Goal: Check status: Check status

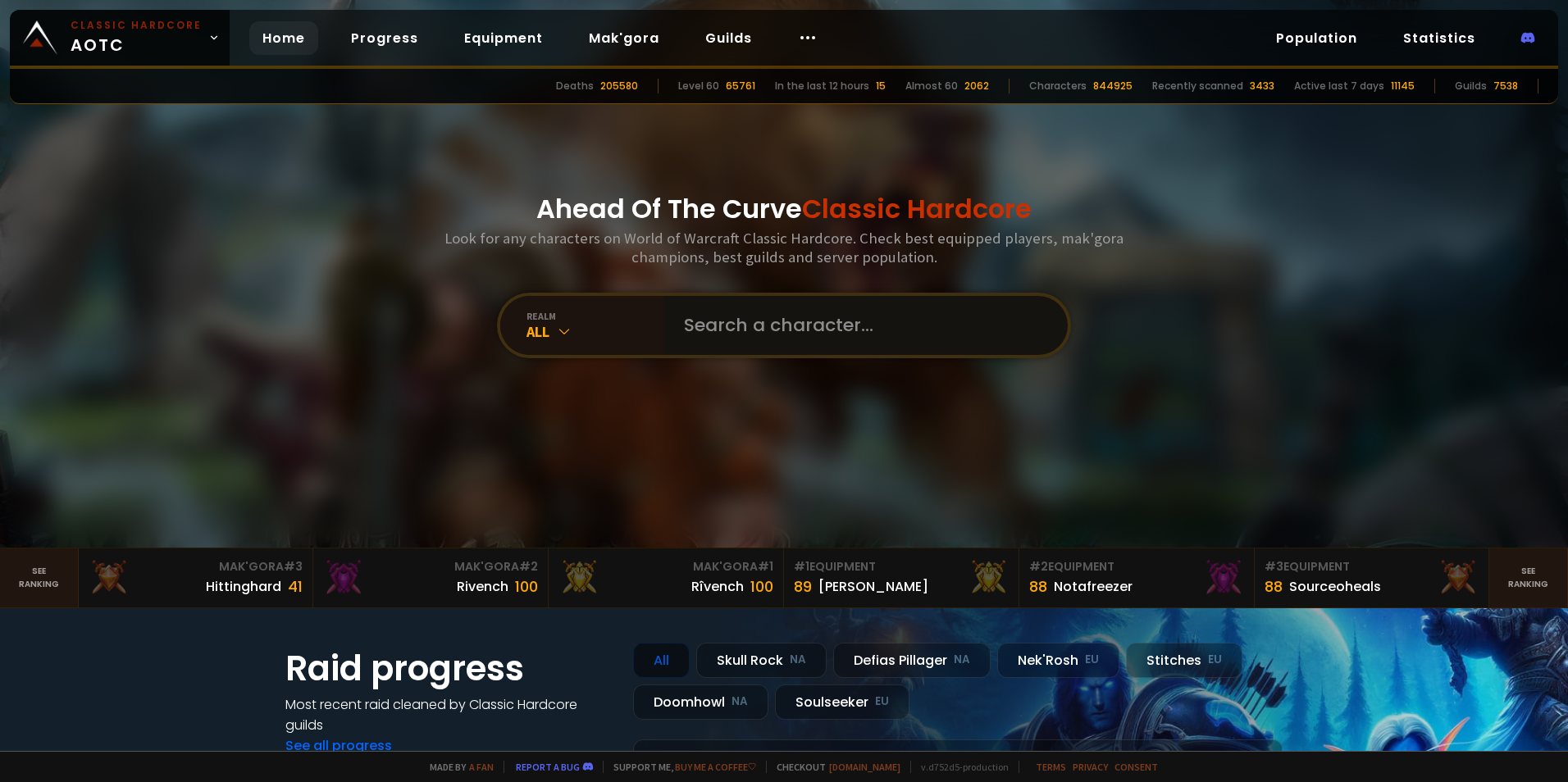
click at [746, 334] on input "text" at bounding box center [861, 325] width 374 height 59
click at [593, 331] on div "All" at bounding box center [595, 332] width 138 height 19
click at [775, 338] on input "text" at bounding box center [861, 325] width 374 height 59
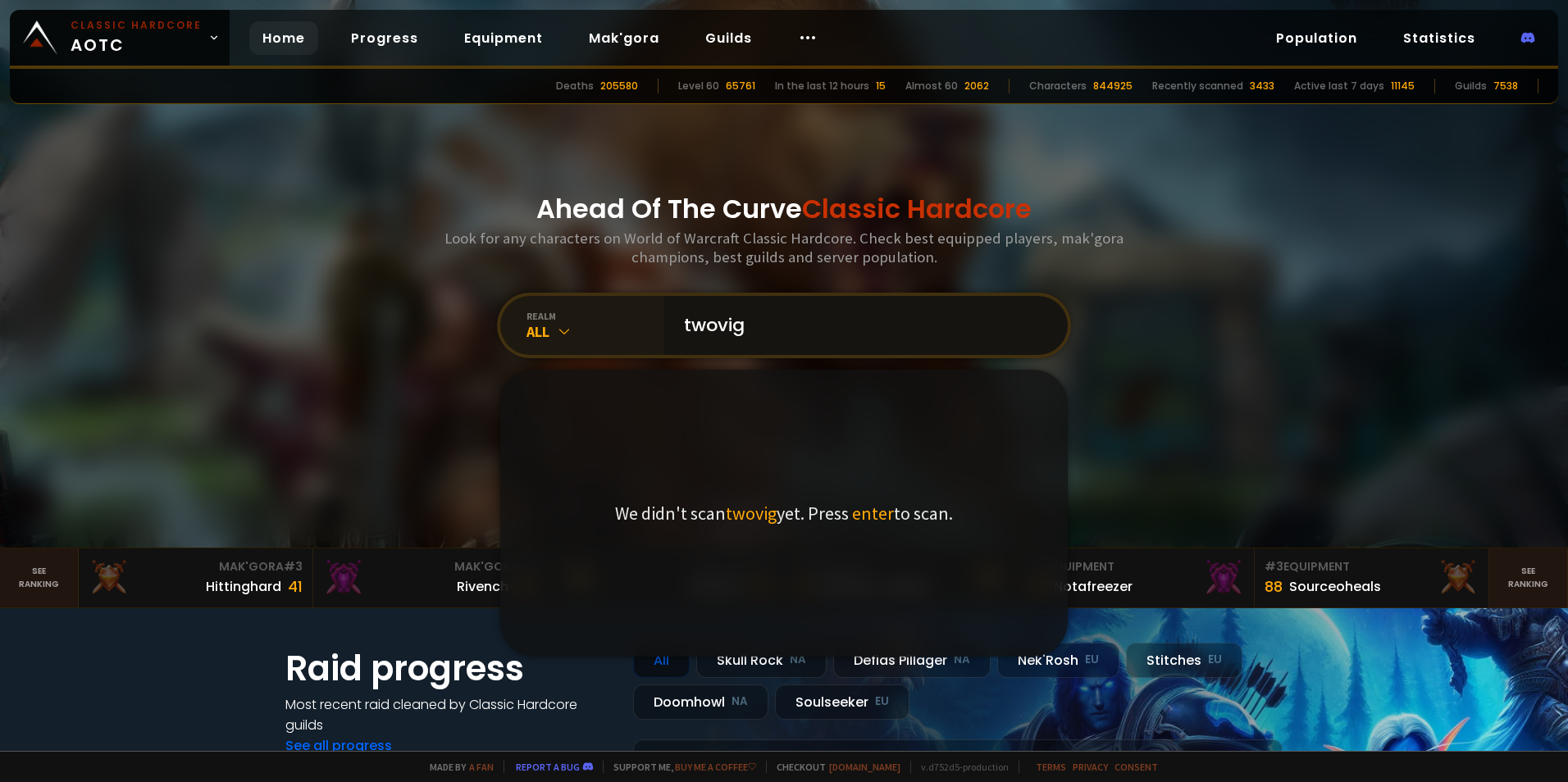
type input "twovig"
click at [540, 313] on div "realm" at bounding box center [595, 316] width 138 height 12
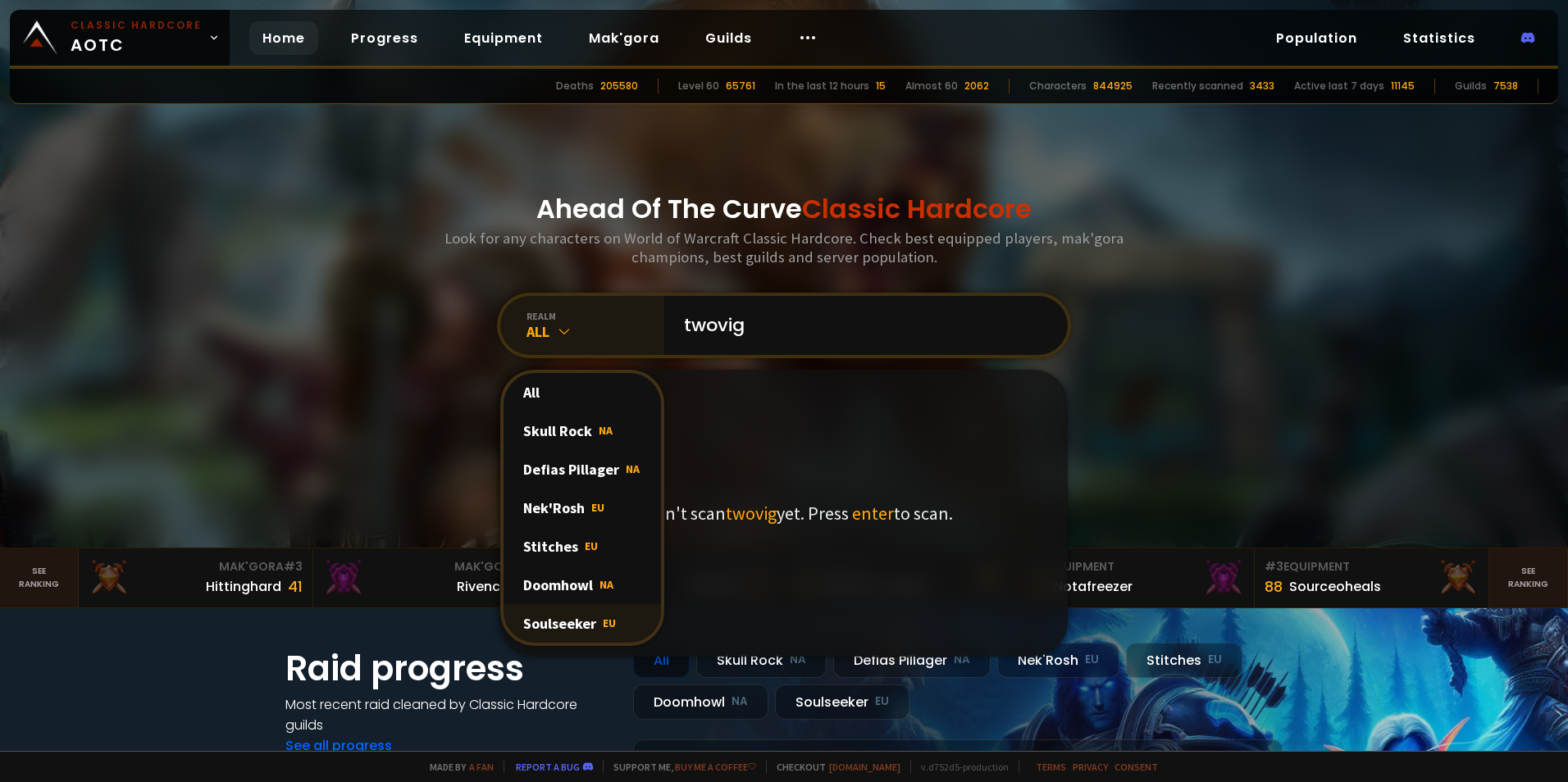
click at [589, 626] on div "Soulseeker EU" at bounding box center [583, 623] width 157 height 38
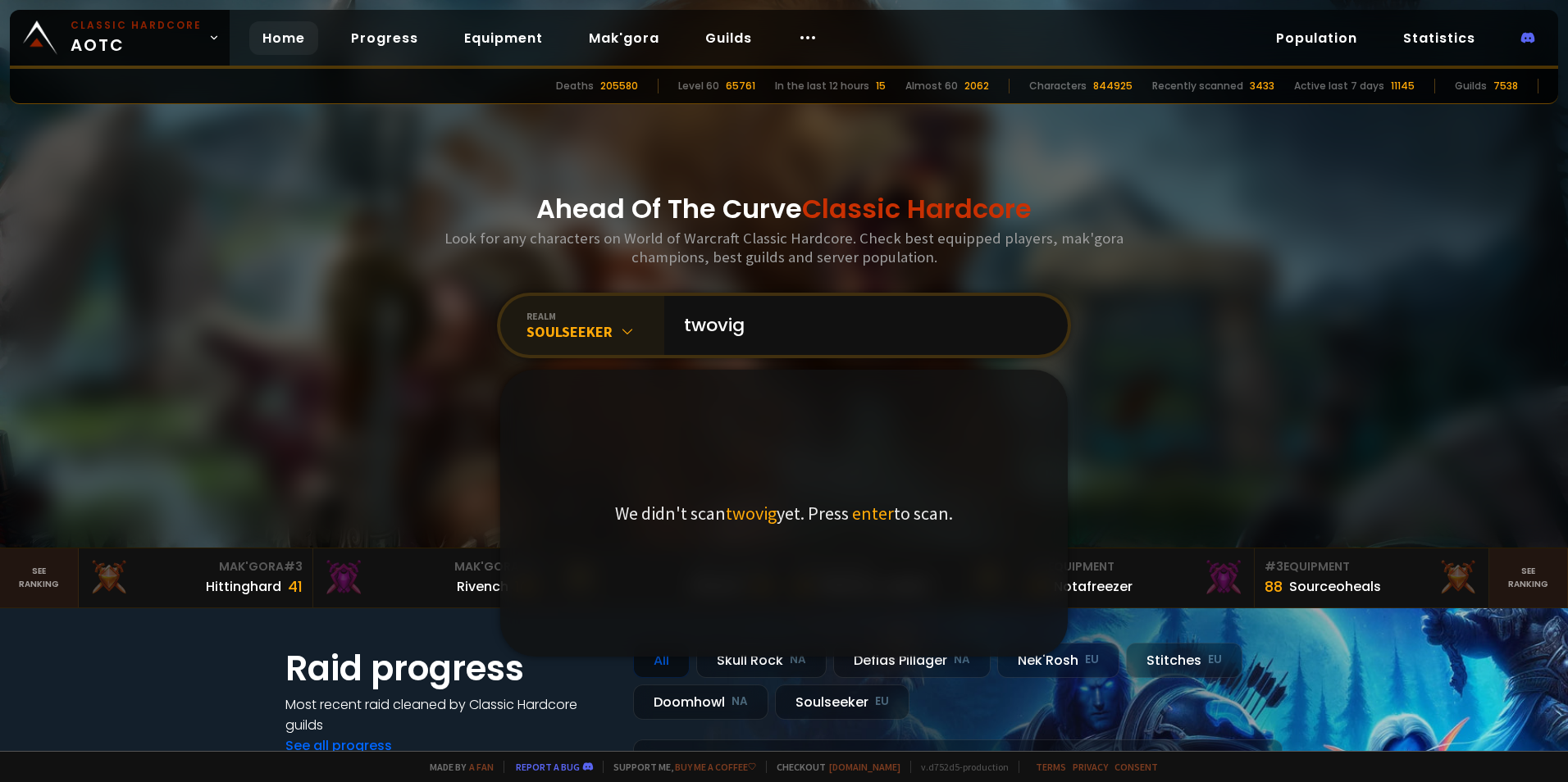
click at [722, 450] on div "We didn't scan twovig yet. Press enter to scan." at bounding box center [784, 513] width 568 height 287
click at [802, 324] on input "twovig" at bounding box center [861, 325] width 374 height 59
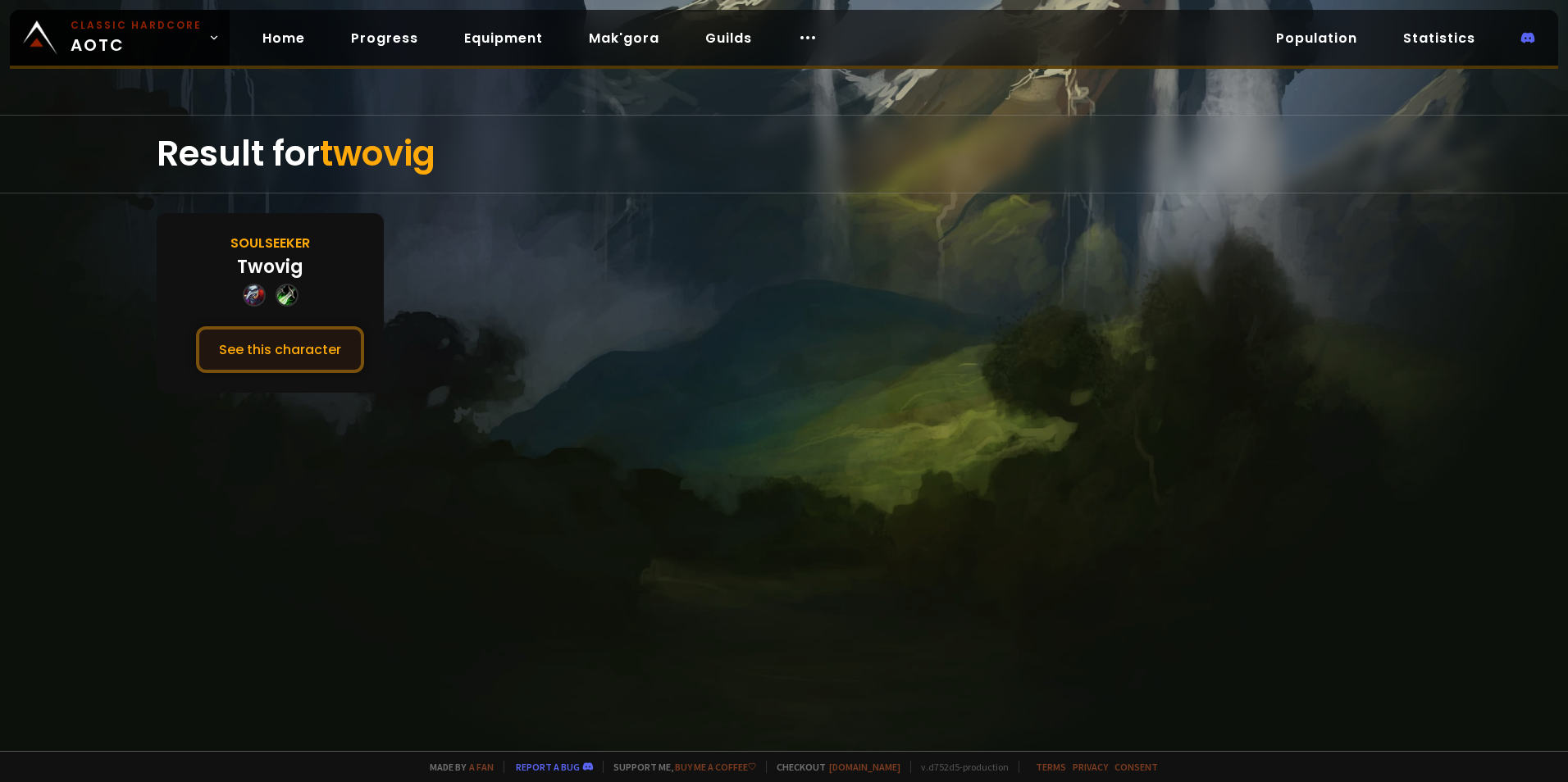
click at [260, 349] on button "See this character" at bounding box center [280, 350] width 169 height 47
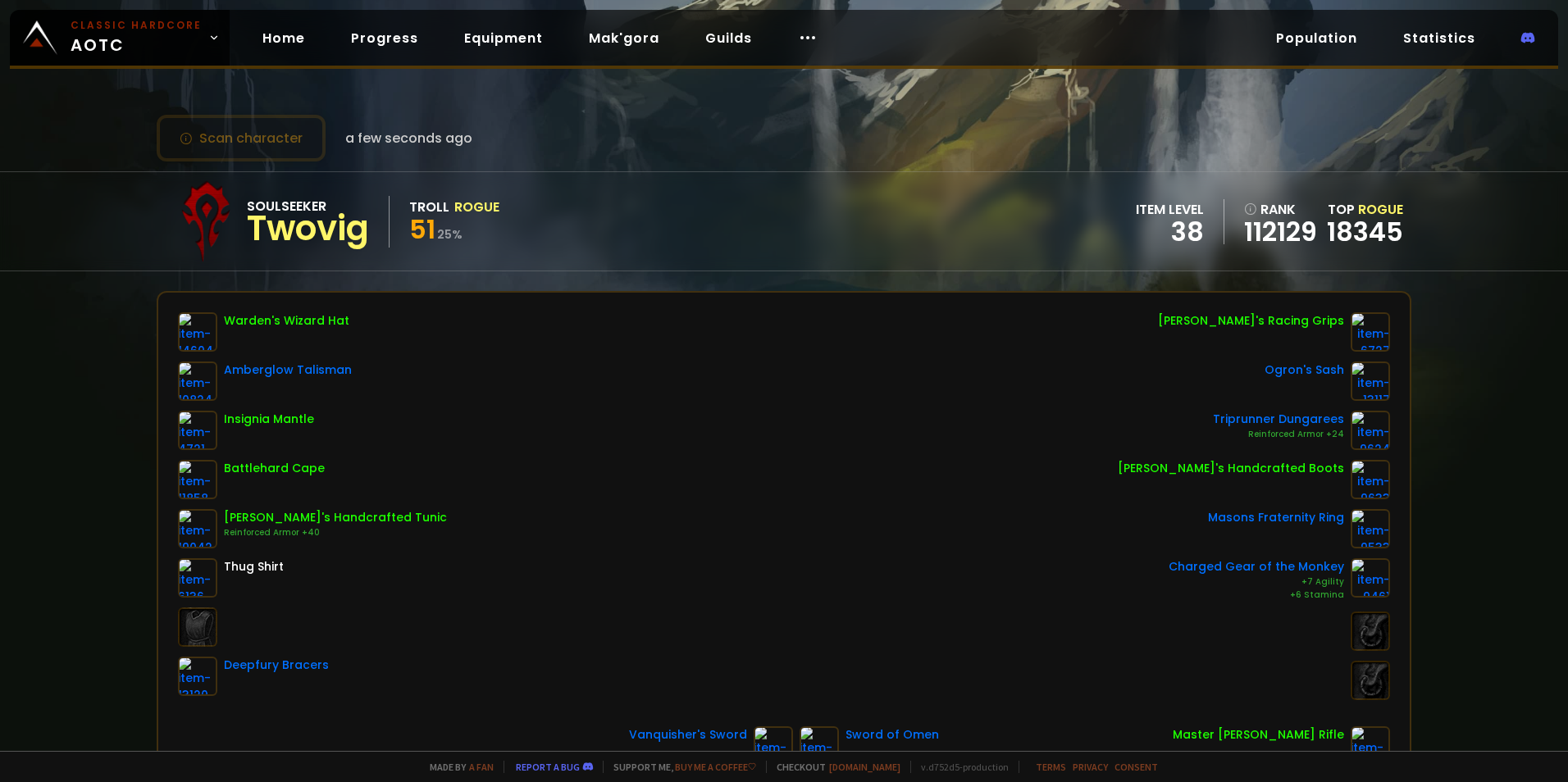
click at [669, 465] on div "Warden's Wizard Hat Amberglow Talisman Insignia Mantle Battlehard Cape Jangdor'…" at bounding box center [784, 507] width 1212 height 388
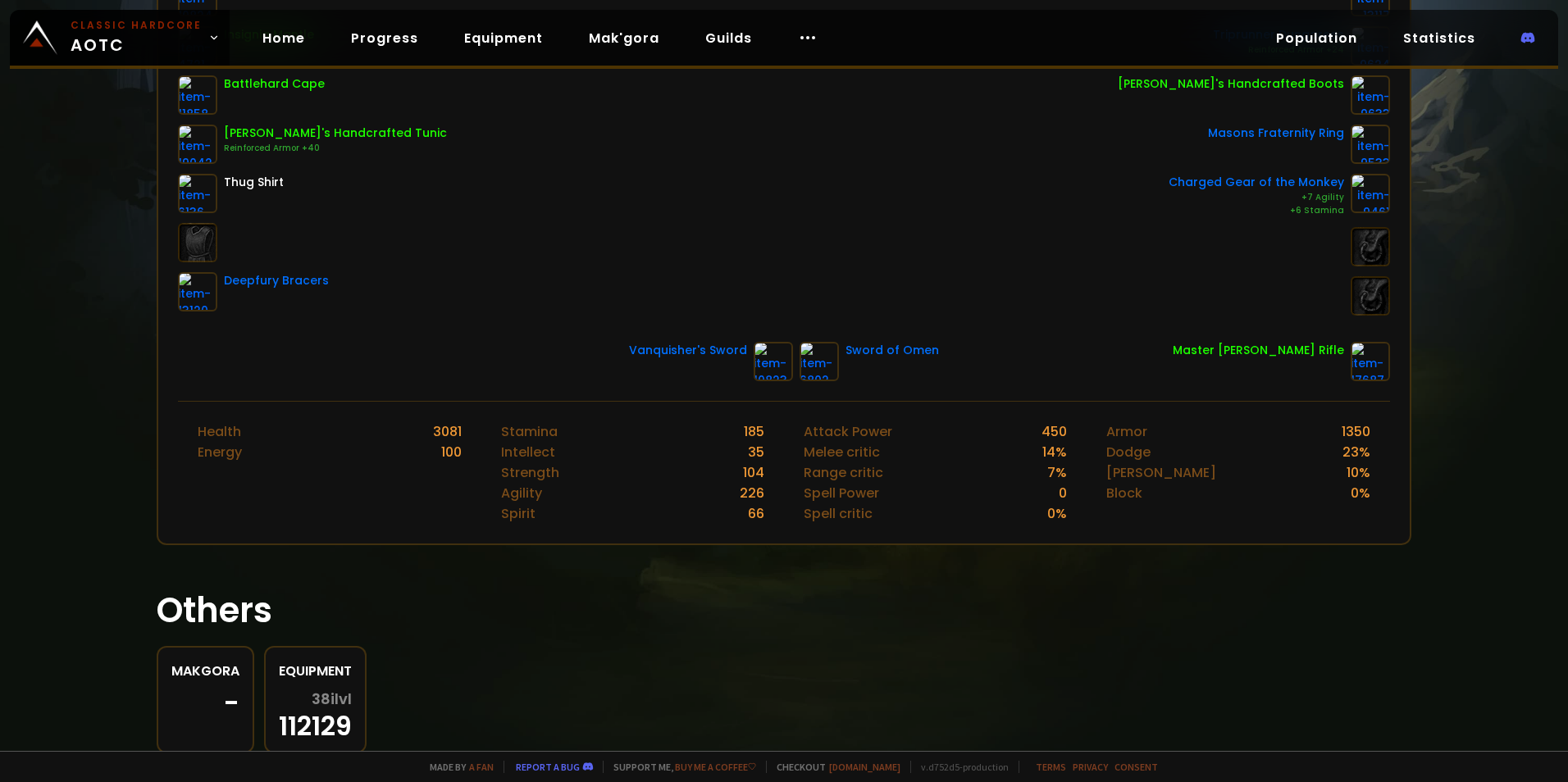
scroll to position [439, 0]
